Goal: Navigation & Orientation: Find specific page/section

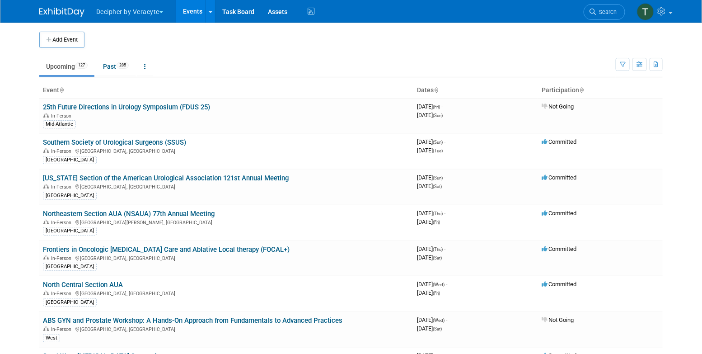
click at [200, 11] on link "Events" at bounding box center [192, 11] width 33 height 23
click at [197, 12] on link "Events" at bounding box center [192, 11] width 33 height 23
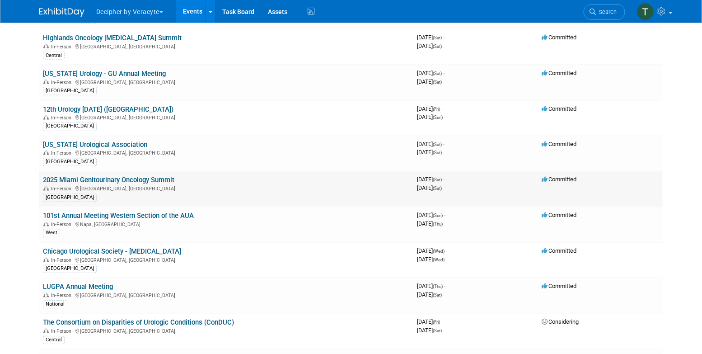
click at [149, 176] on link "2025 Miami Genitourinary Oncology Summit" at bounding box center [108, 180] width 131 height 8
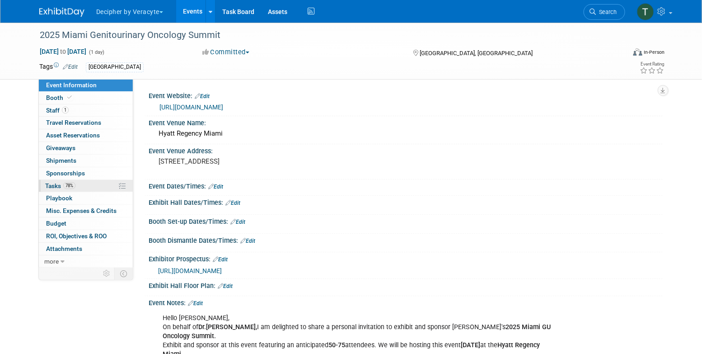
click at [100, 186] on link "78% Tasks 78%" at bounding box center [86, 186] width 94 height 12
